Goal: Go to known website

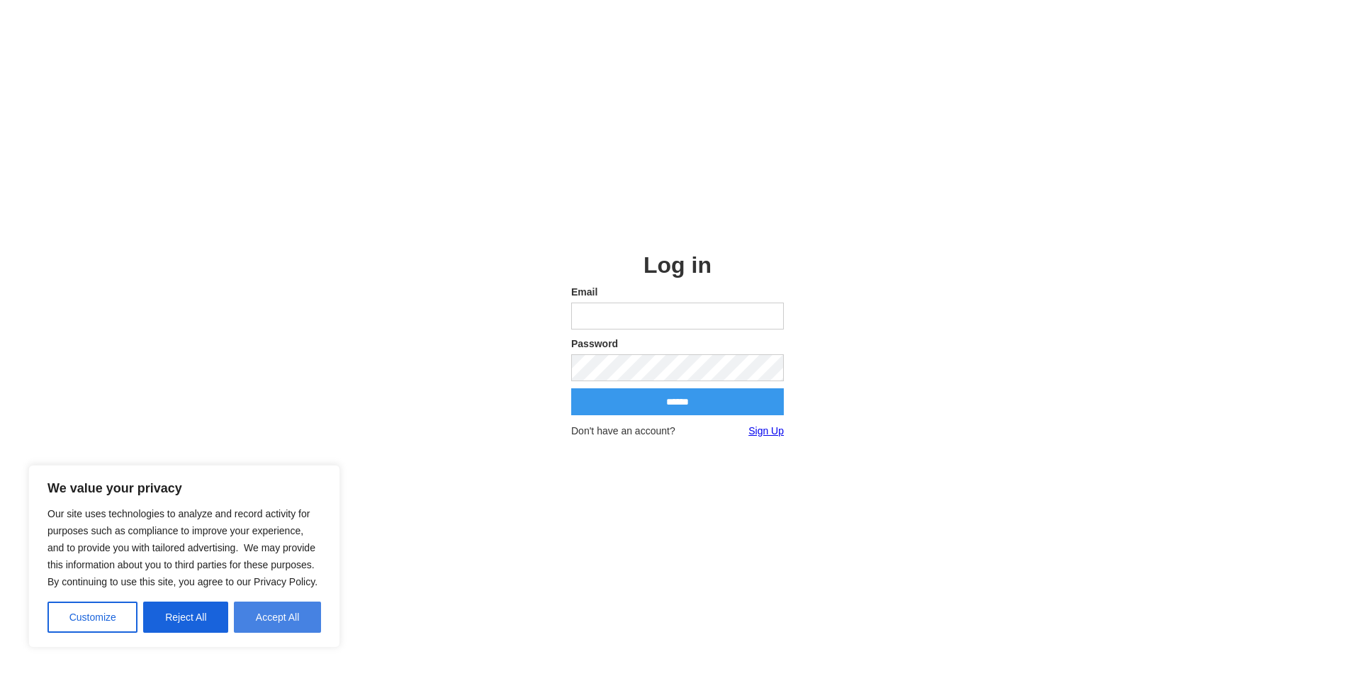
click at [252, 614] on button "Accept All" at bounding box center [277, 617] width 87 height 31
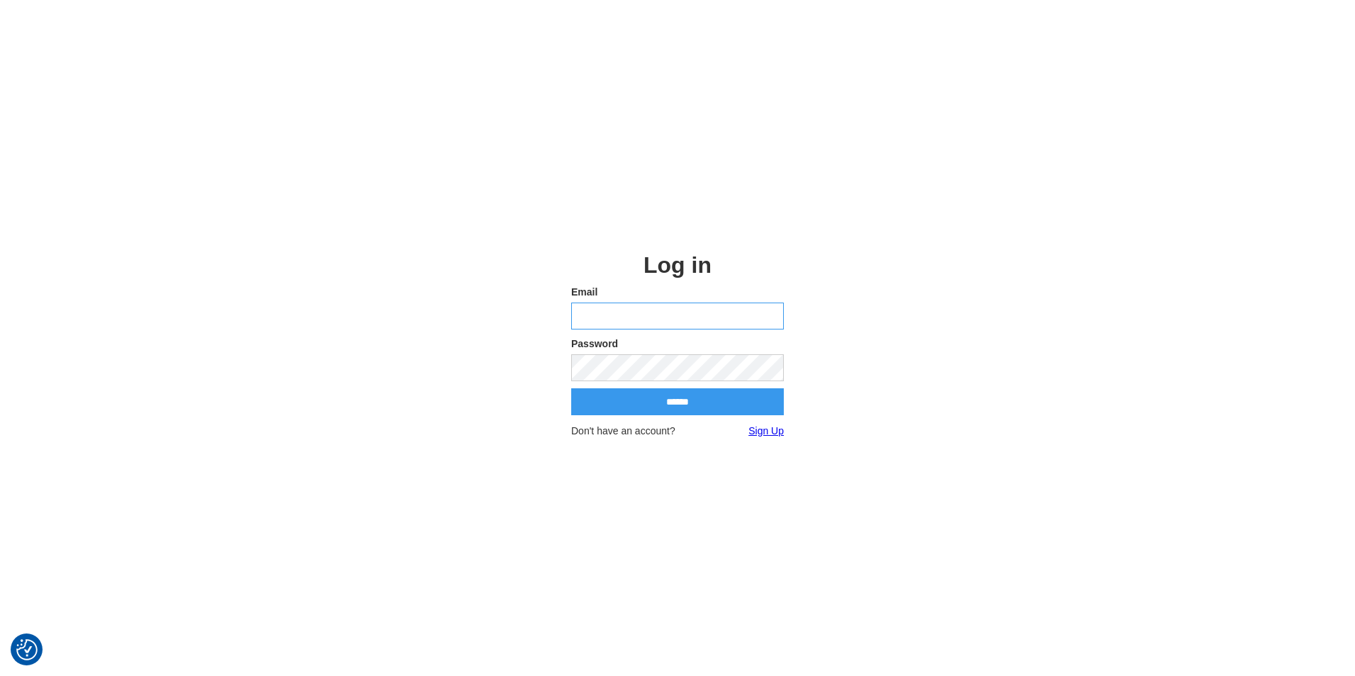
click at [607, 312] on input "email" at bounding box center [677, 316] width 213 height 27
type input "**********"
click at [709, 413] on input "******" at bounding box center [677, 401] width 213 height 27
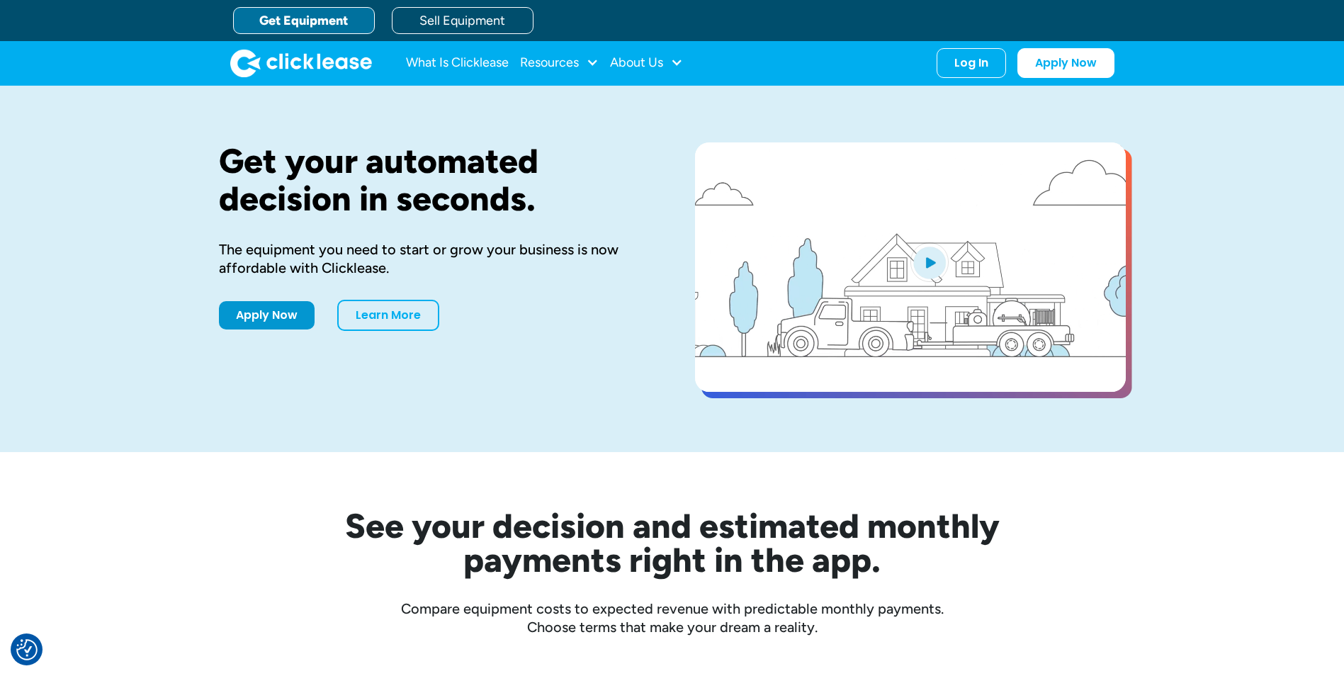
click at [937, 73] on div "Log In Account login I use Clicklease to get my equipment Partner Portal I offe…" at bounding box center [1026, 63] width 178 height 30
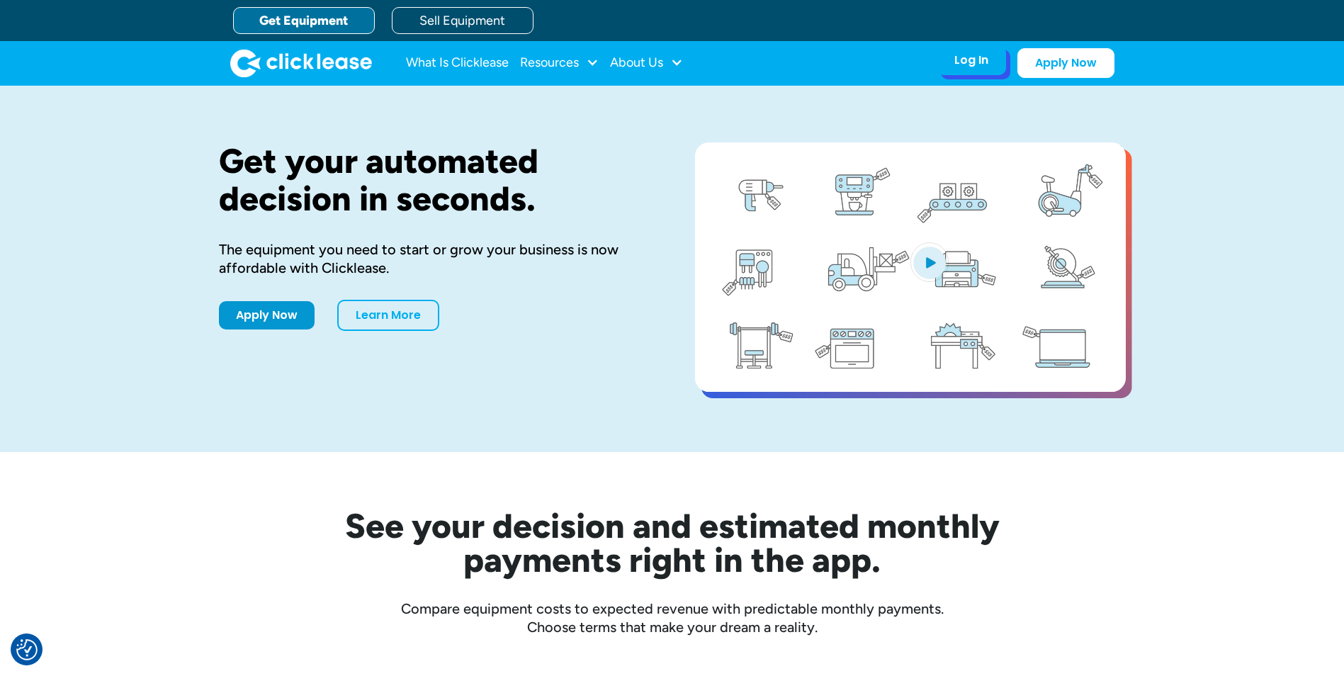
click at [952, 63] on div "Log In Account login I use Clicklease to get my equipment Partner Portal I offe…" at bounding box center [971, 60] width 69 height 30
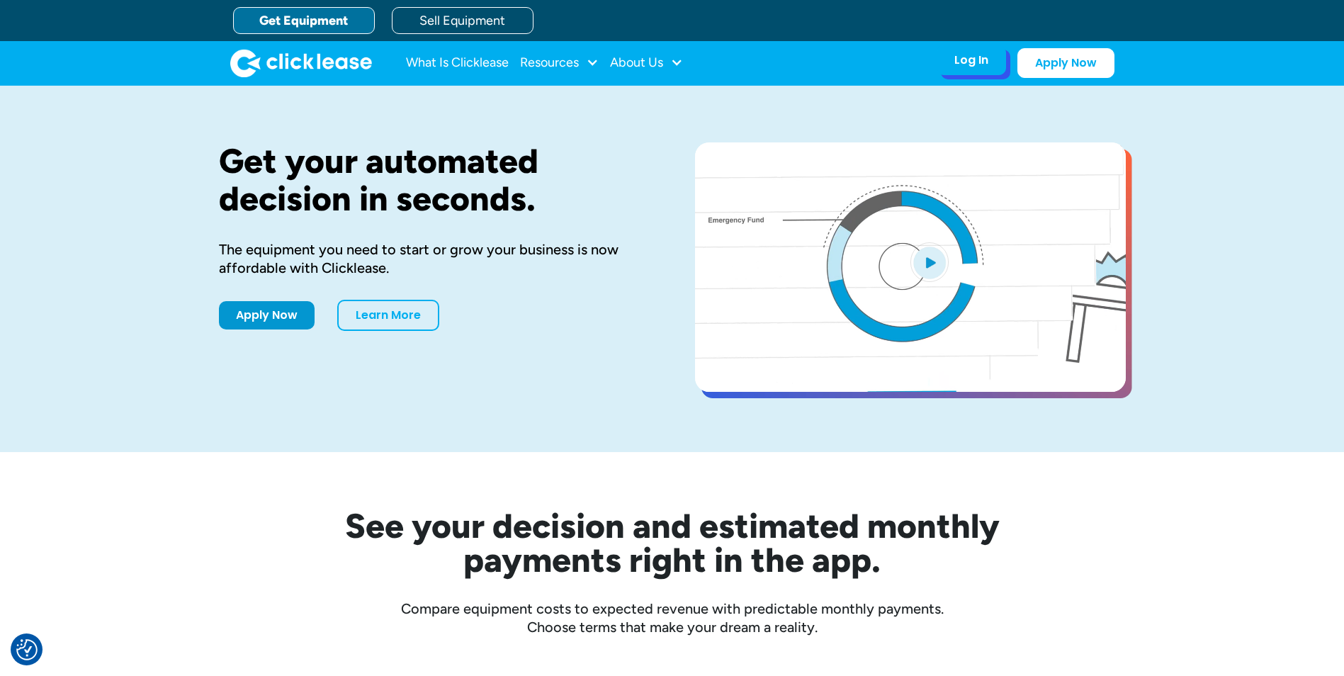
click at [964, 67] on div "Log In" at bounding box center [971, 60] width 34 height 14
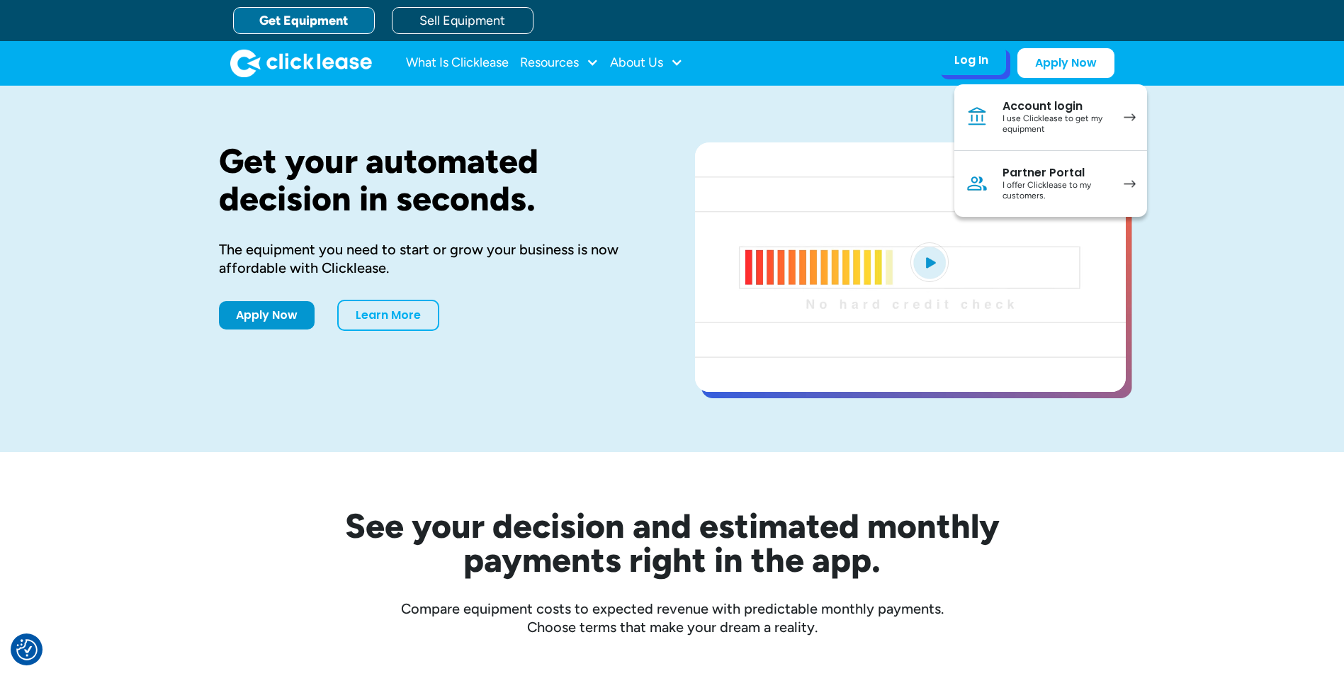
click at [1043, 171] on div "Partner Portal" at bounding box center [1056, 173] width 107 height 14
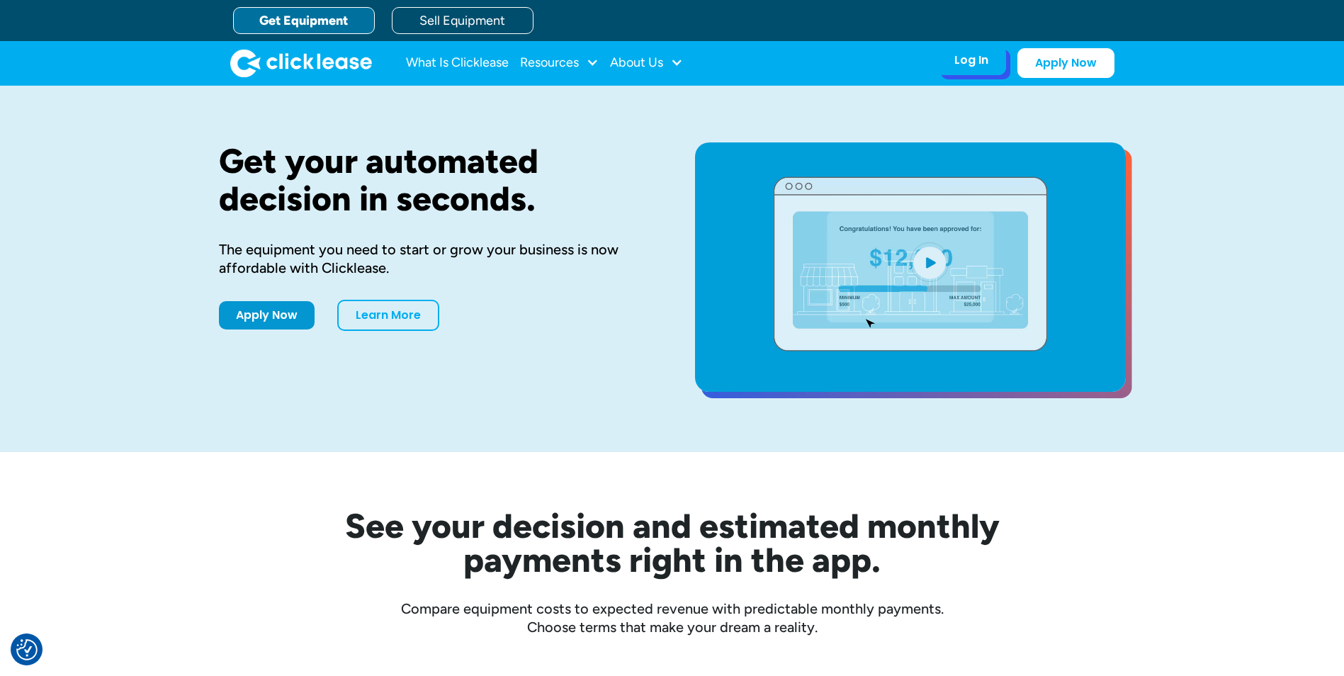
click at [991, 63] on div "Log In Account login I use Clicklease to get my equipment Partner Portal I offe…" at bounding box center [971, 60] width 69 height 30
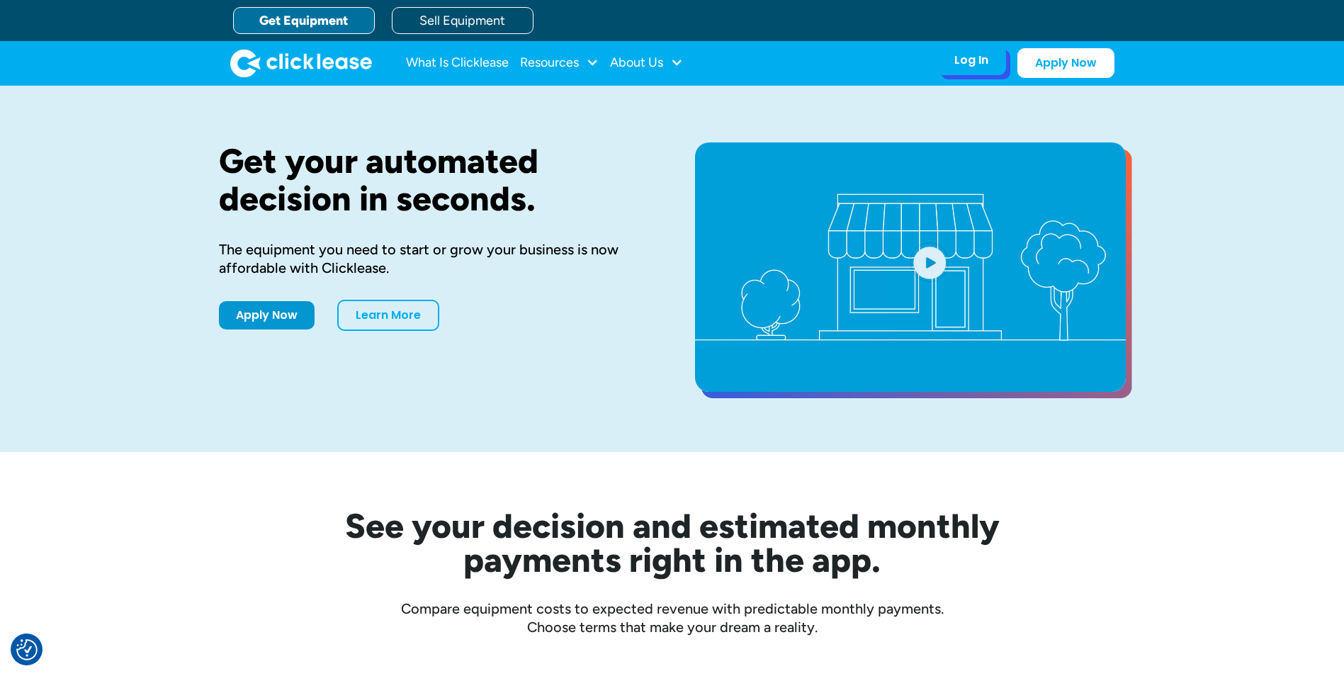
click at [976, 65] on div "Log In" at bounding box center [971, 60] width 34 height 14
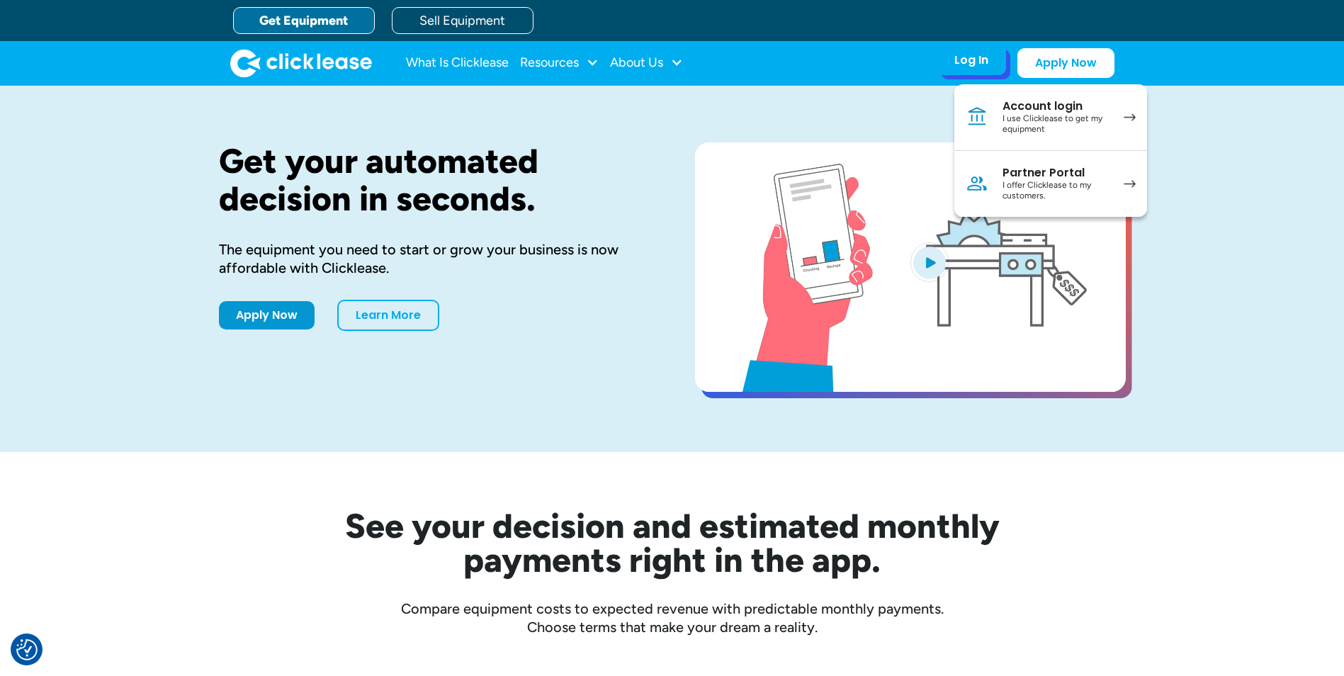
click at [998, 174] on link "Partner Portal I offer Clicklease to my customers." at bounding box center [1050, 184] width 193 height 66
